Goal: Information Seeking & Learning: Learn about a topic

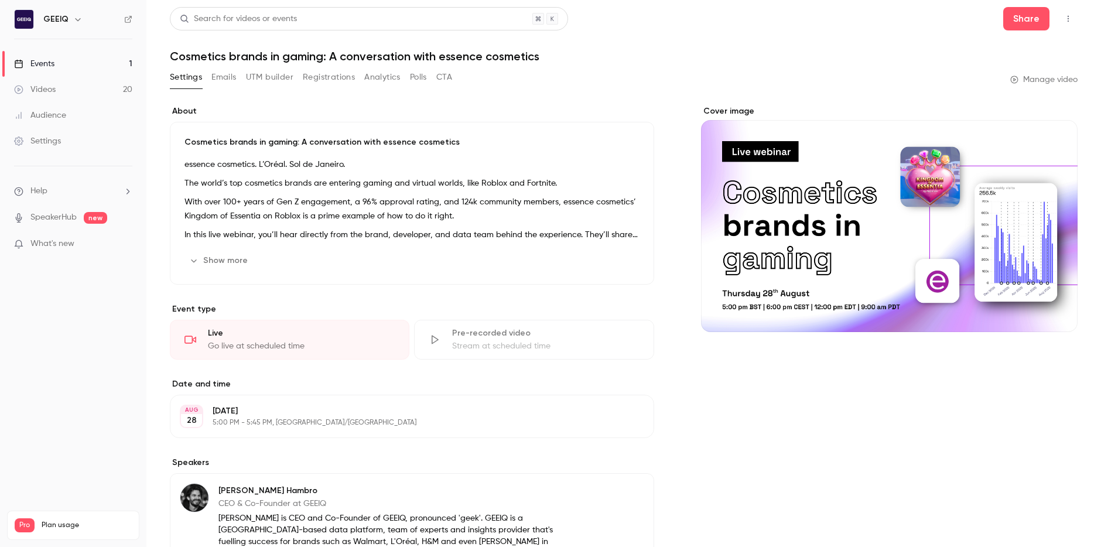
click at [214, 78] on button "Emails" at bounding box center [223, 77] width 25 height 19
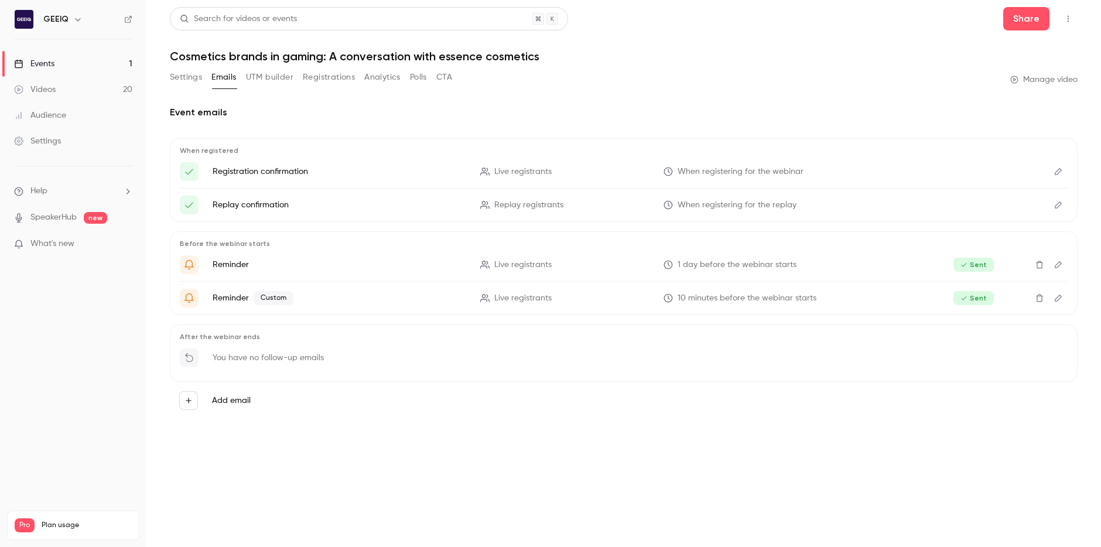
click at [197, 77] on button "Settings" at bounding box center [186, 77] width 32 height 19
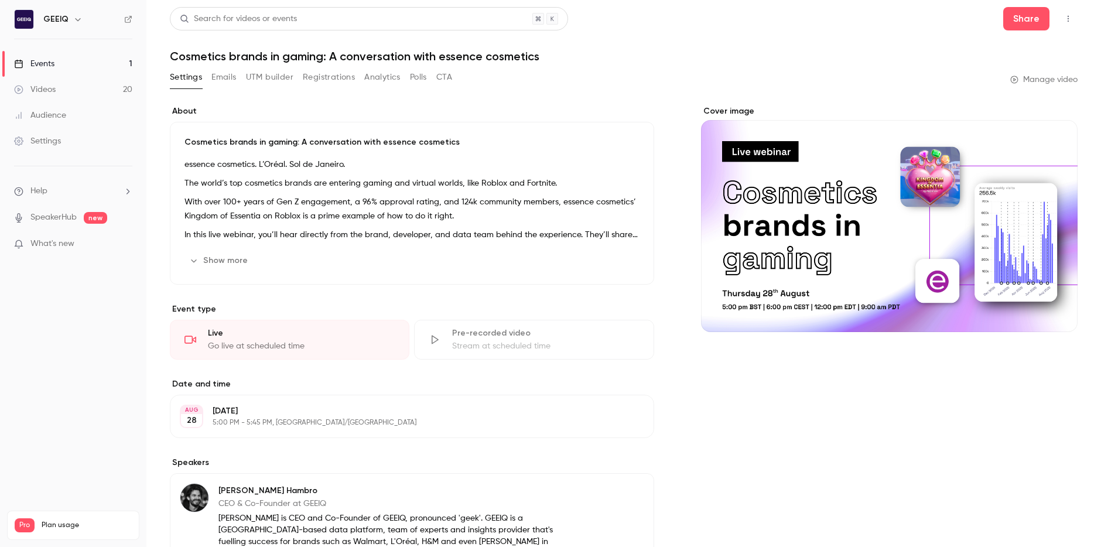
click at [85, 87] on link "Videos 20" at bounding box center [73, 90] width 146 height 26
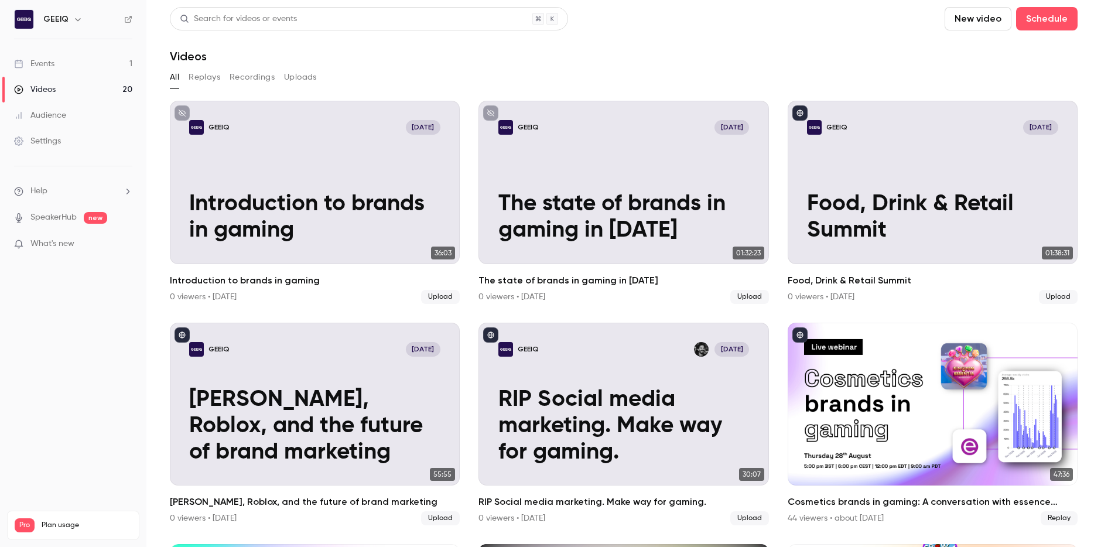
click at [70, 59] on link "Events 1" at bounding box center [73, 64] width 146 height 26
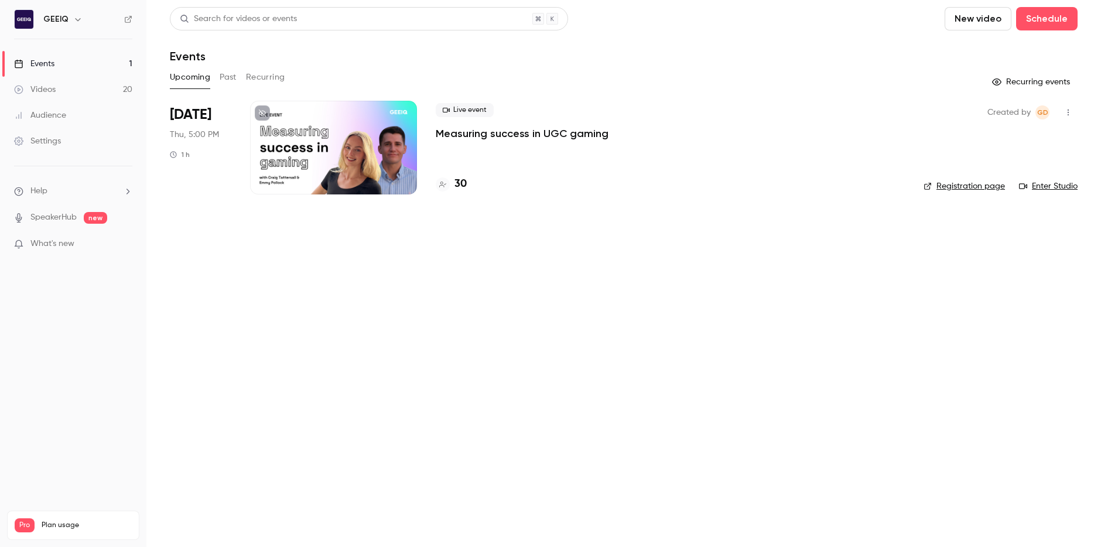
click at [227, 73] on button "Past" at bounding box center [228, 77] width 17 height 19
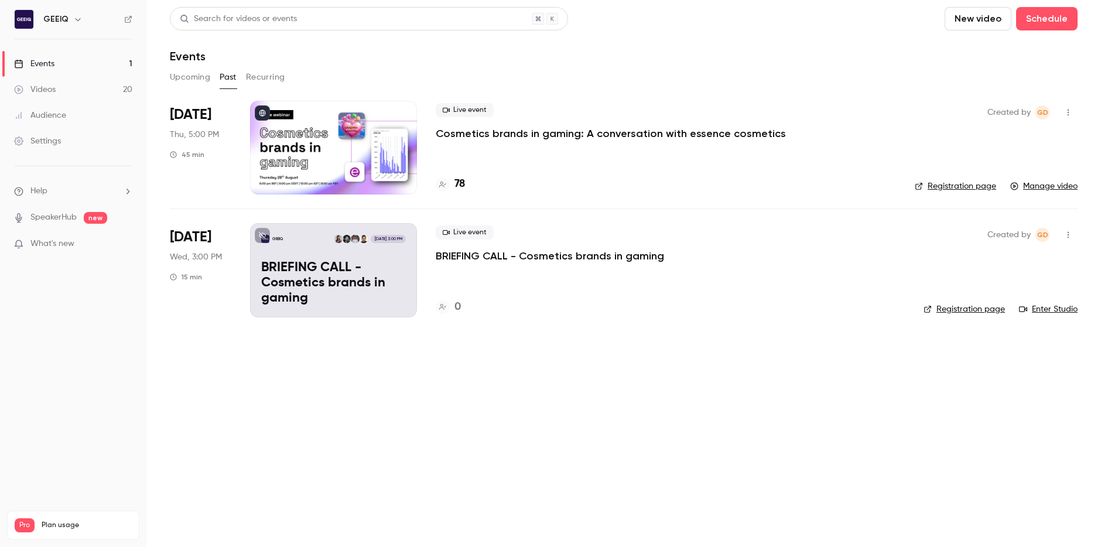
click at [189, 77] on button "Upcoming" at bounding box center [190, 77] width 40 height 19
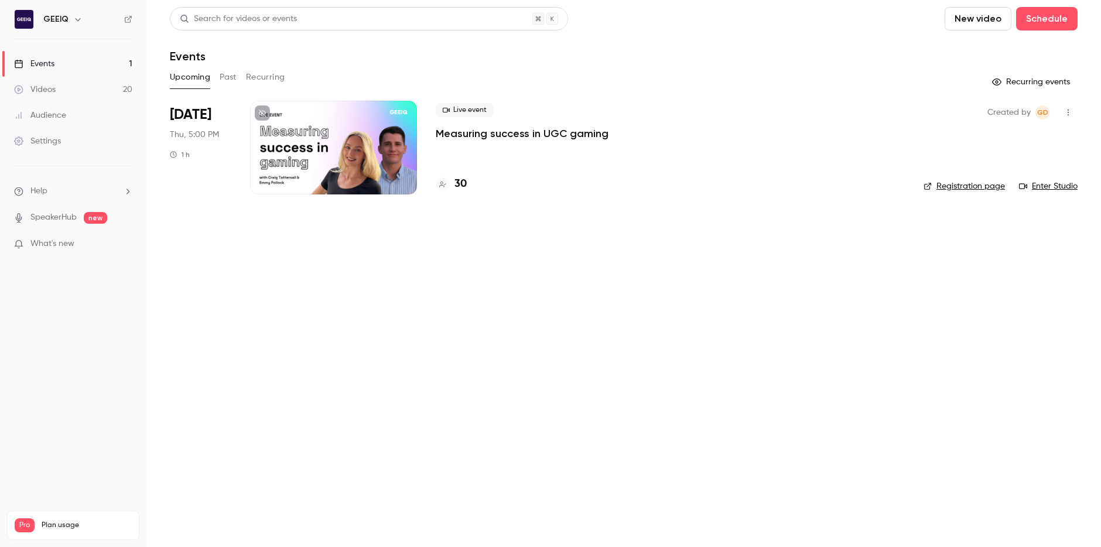
click at [532, 136] on p "Measuring success in UGC gaming" at bounding box center [522, 133] width 173 height 14
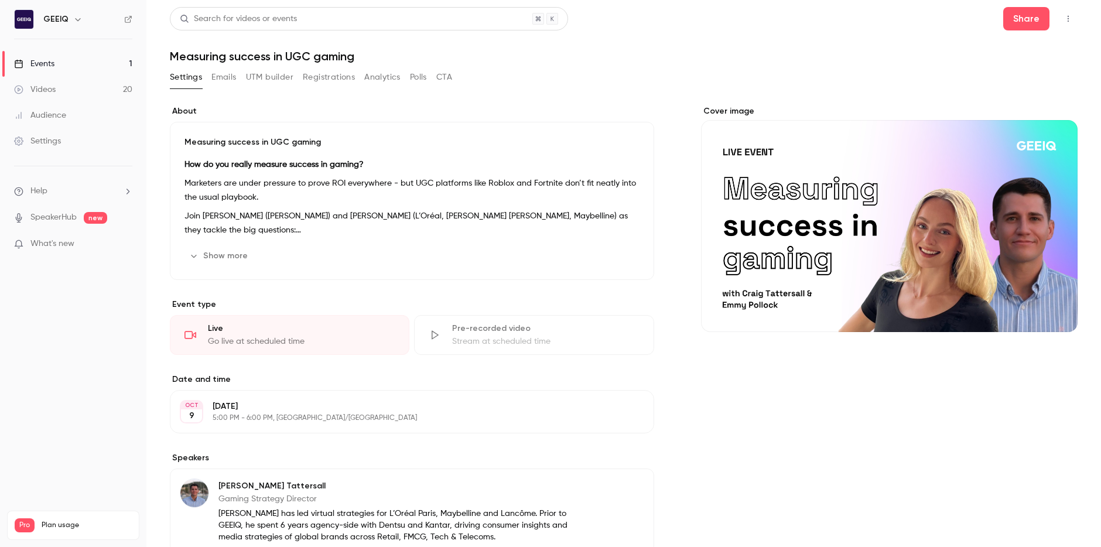
click at [232, 250] on button "Show more" at bounding box center [219, 255] width 70 height 19
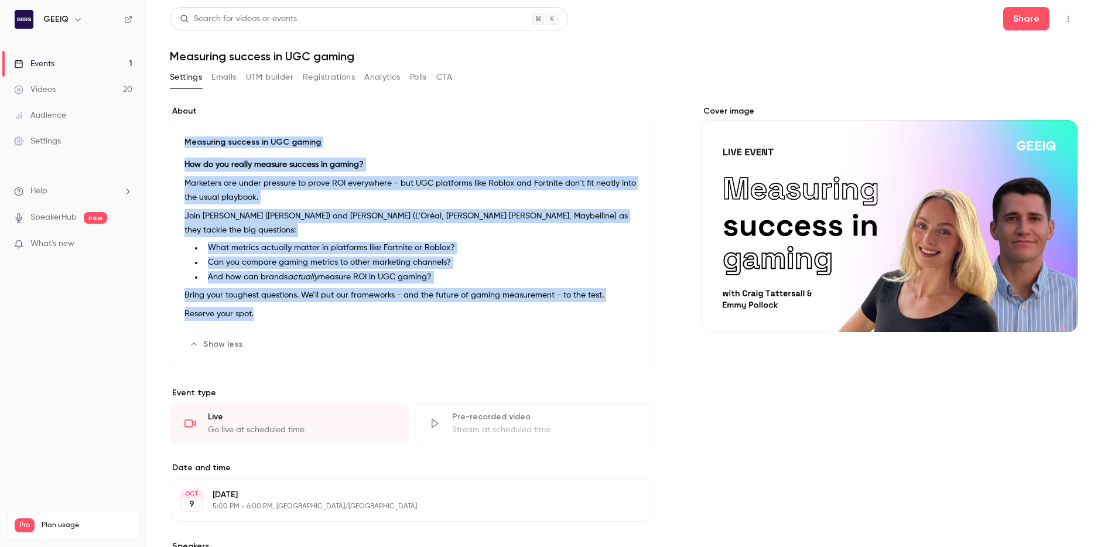
drag, startPoint x: 260, startPoint y: 309, endPoint x: 179, endPoint y: 140, distance: 187.2
click at [179, 140] on div "Measuring success in UGC gaming How do you really measure success in gaming? Ma…" at bounding box center [412, 245] width 484 height 246
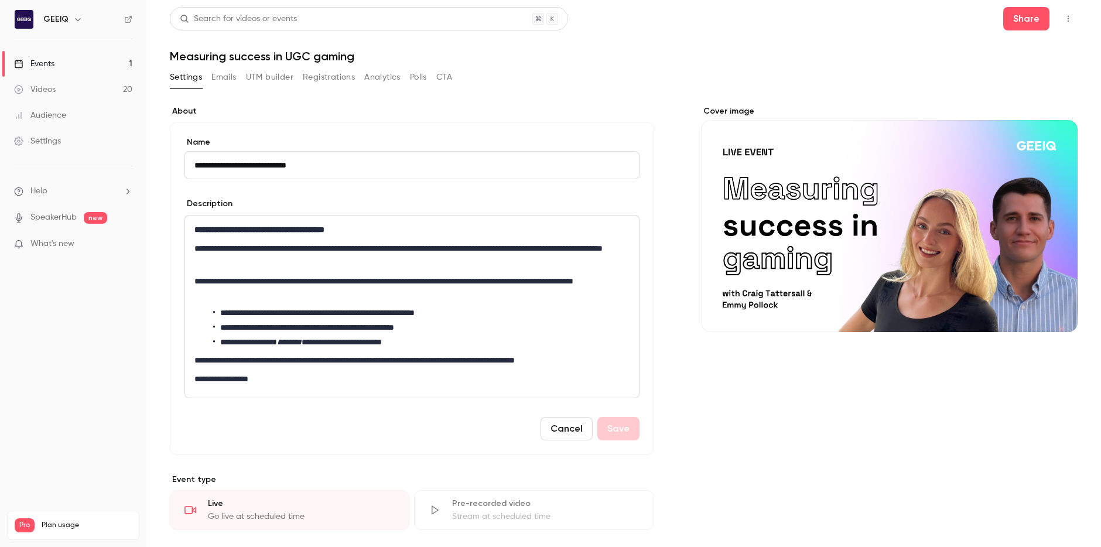
click at [384, 302] on div "**********" at bounding box center [412, 306] width 454 height 182
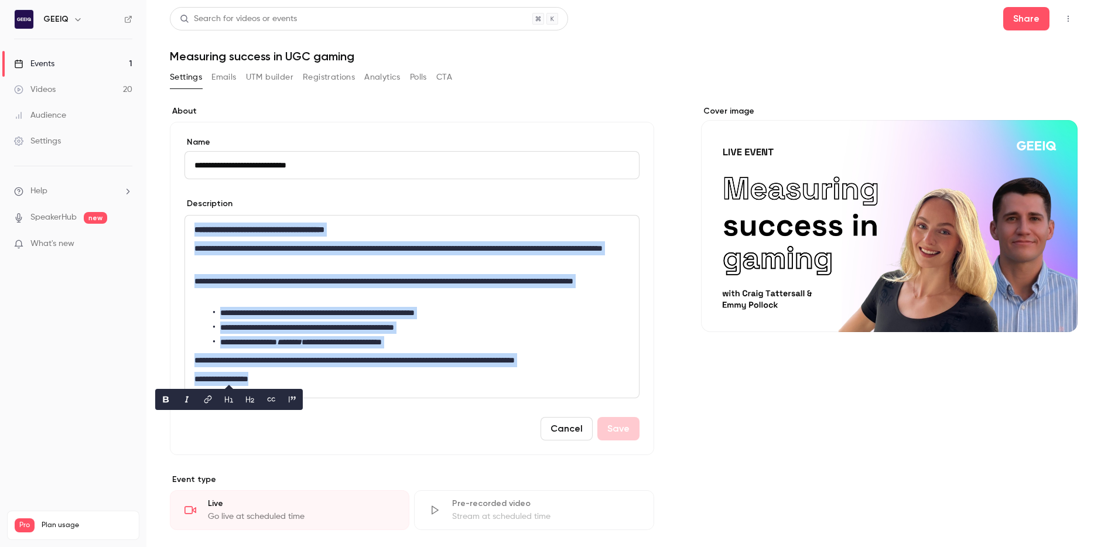
copy div "**********"
